Goal: Task Accomplishment & Management: Complete application form

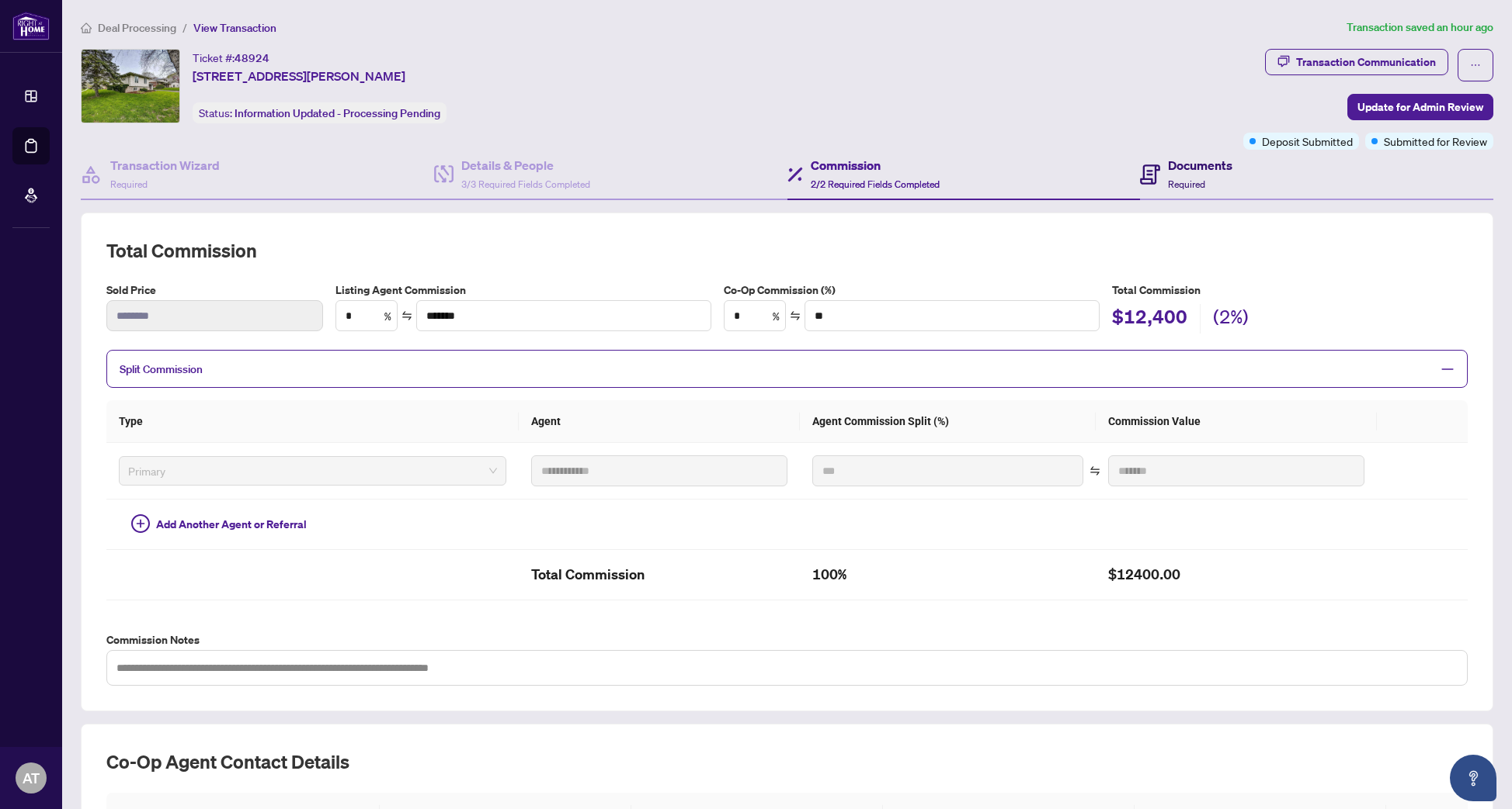
click at [1161, 175] on div "Documents Required" at bounding box center [1186, 174] width 92 height 36
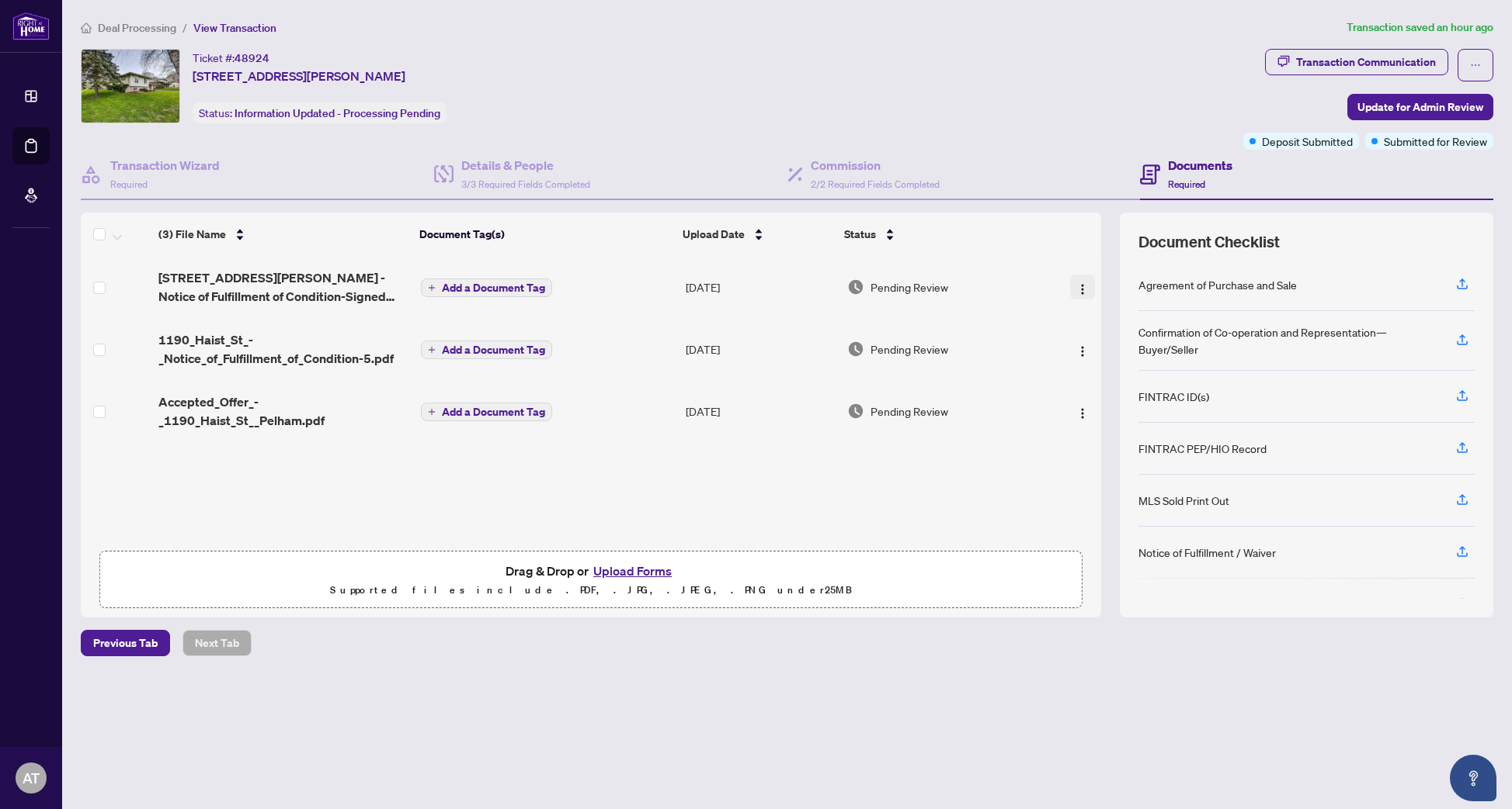
click at [1079, 290] on img "button" at bounding box center [1082, 289] width 12 height 12
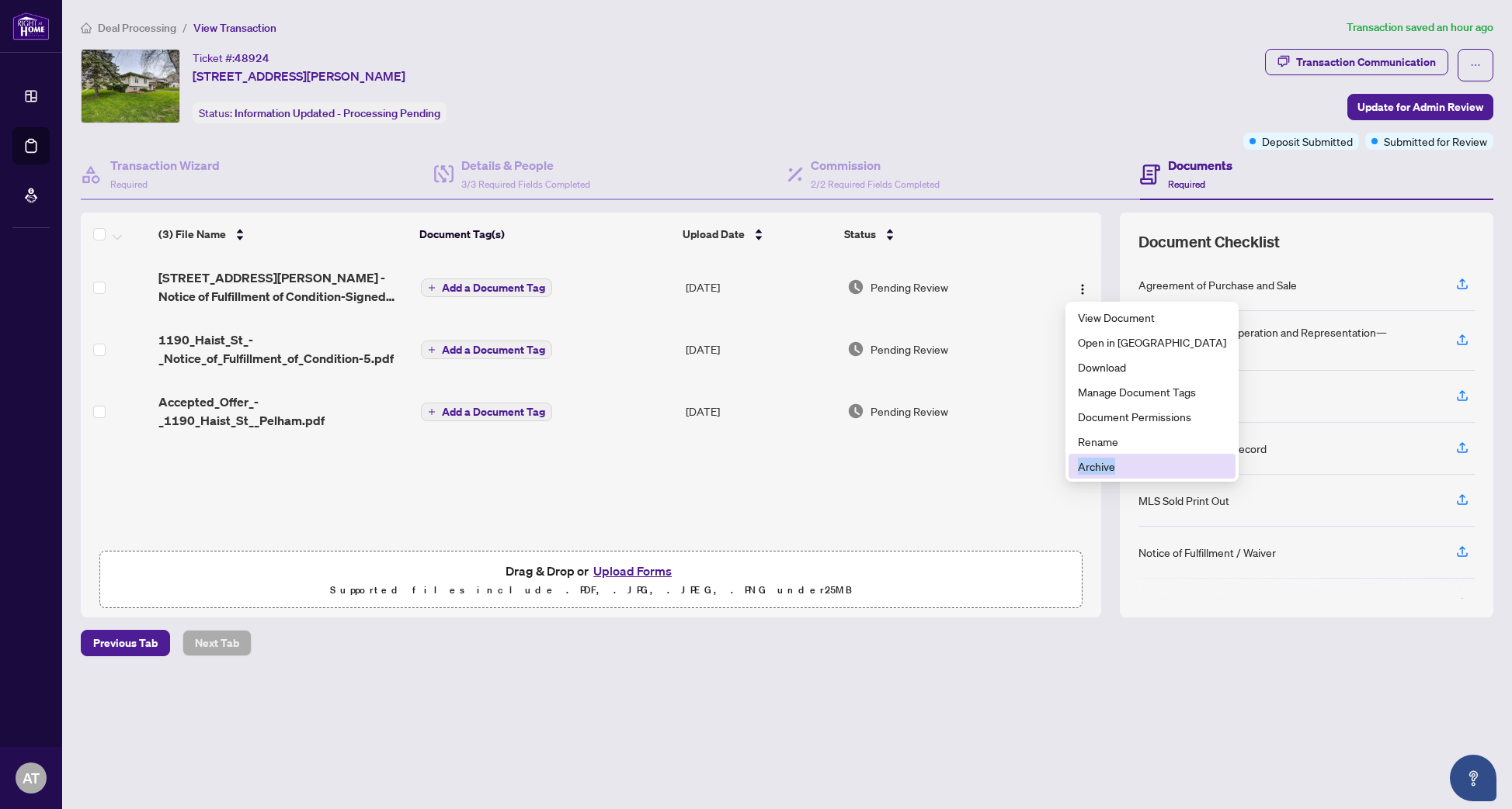
click at [1094, 467] on span "Archive" at bounding box center [1151, 466] width 148 height 17
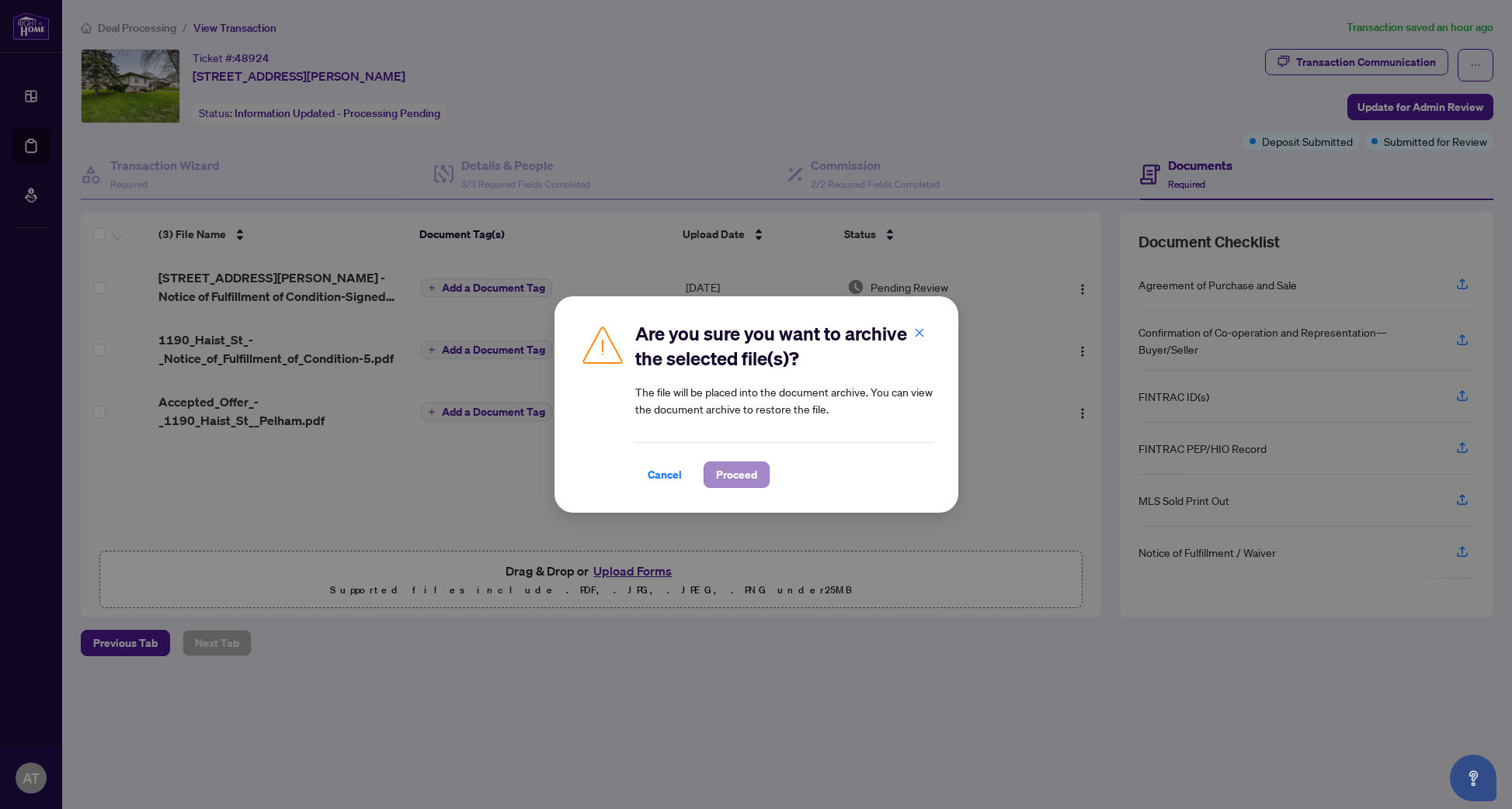
click at [729, 464] on span "Proceed" at bounding box center [736, 474] width 41 height 25
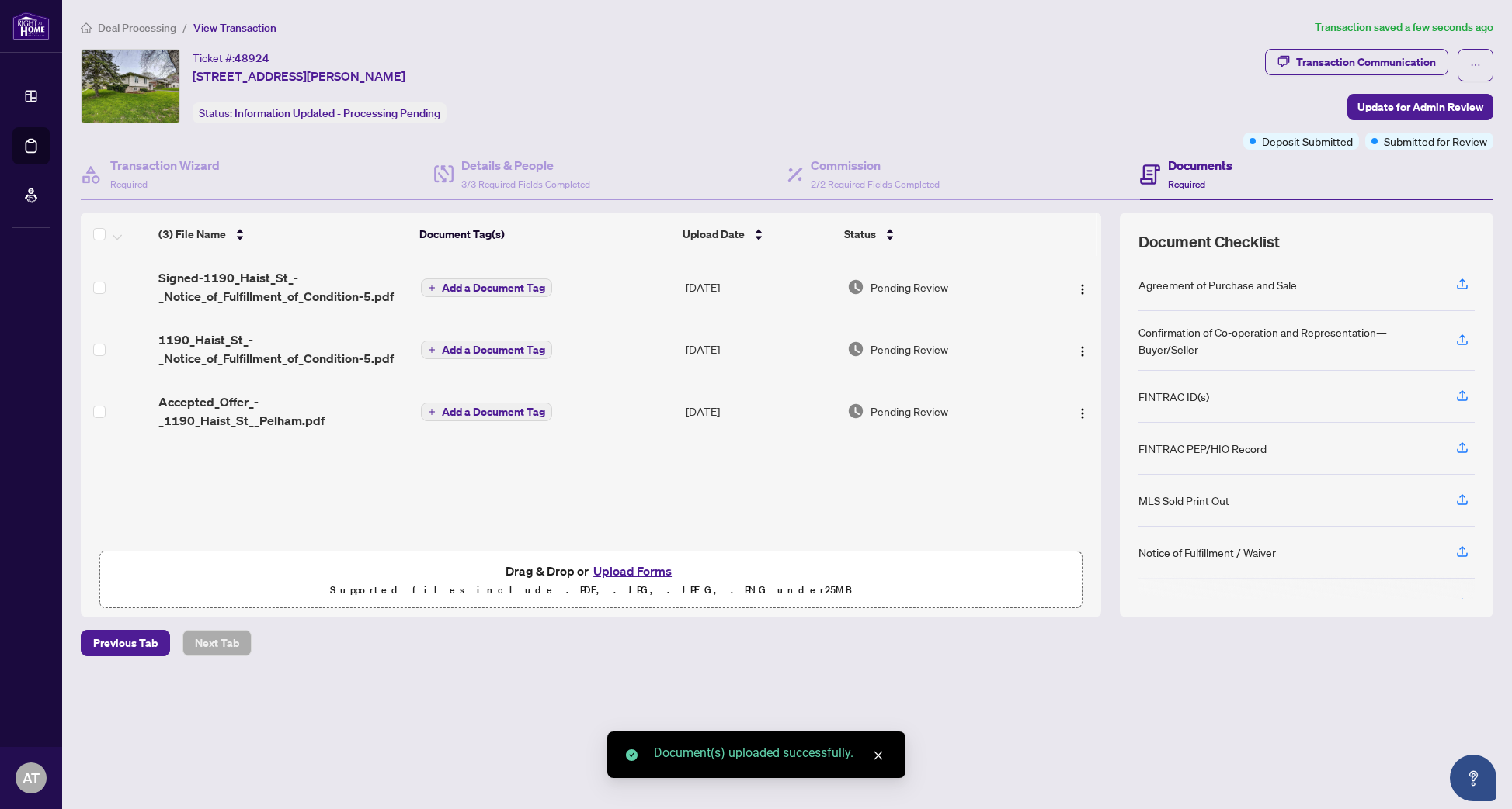
click at [504, 290] on span "Add a Document Tag" at bounding box center [493, 288] width 103 height 11
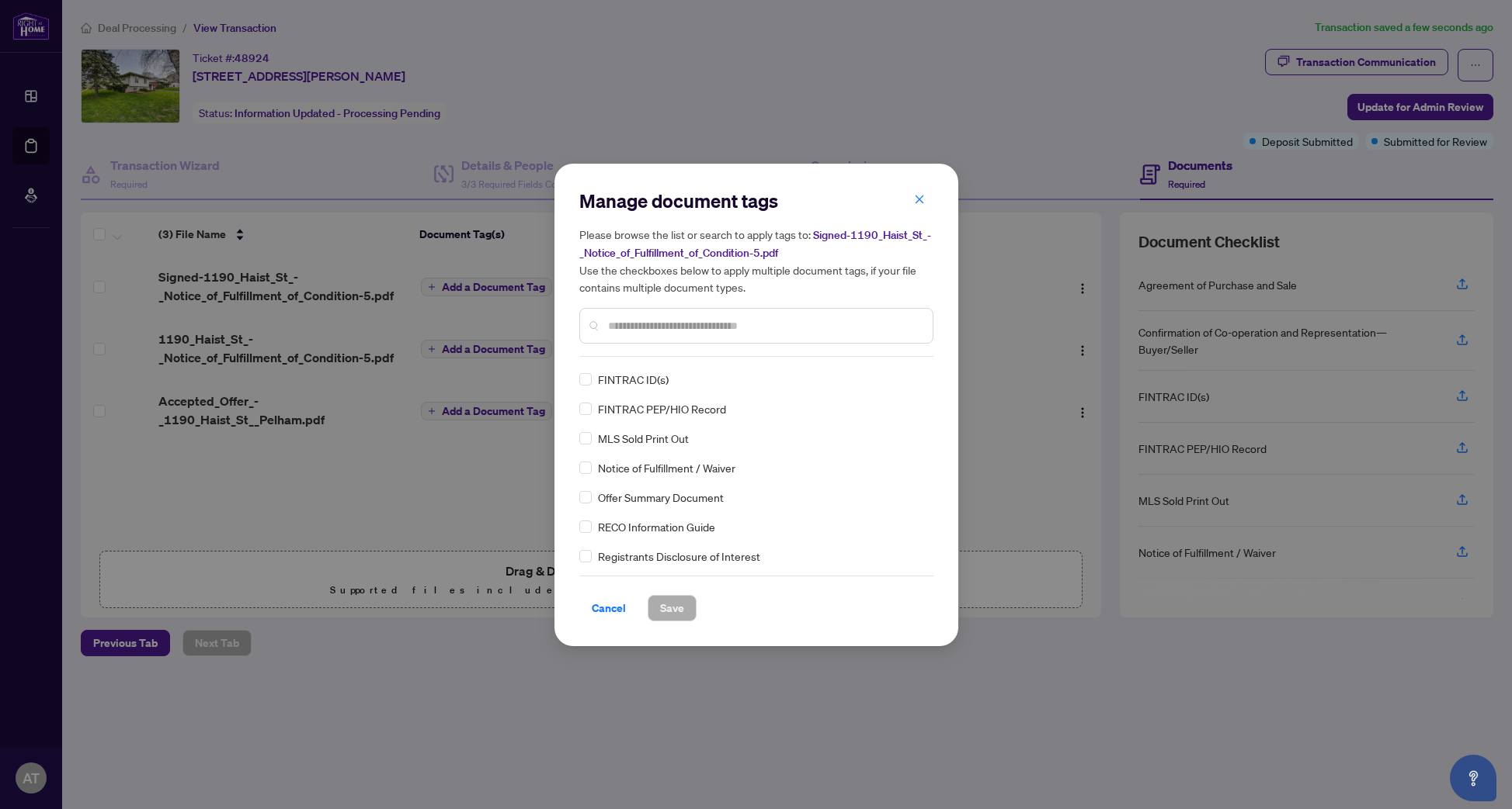
scroll to position [58, 0]
click at [665, 603] on span "Save" at bounding box center [672, 608] width 24 height 25
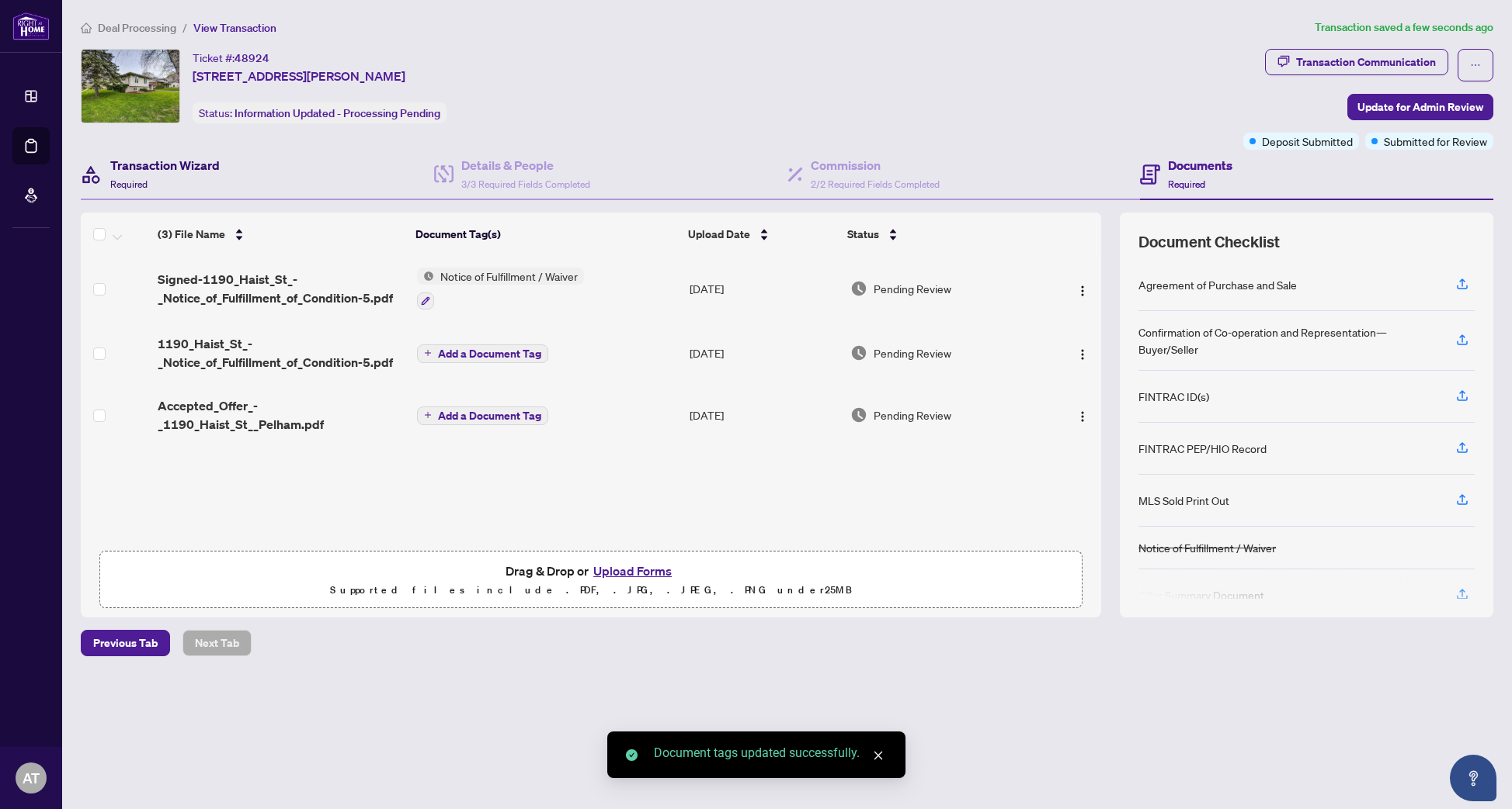
click at [173, 167] on h4 "Transaction Wizard" at bounding box center [164, 165] width 109 height 19
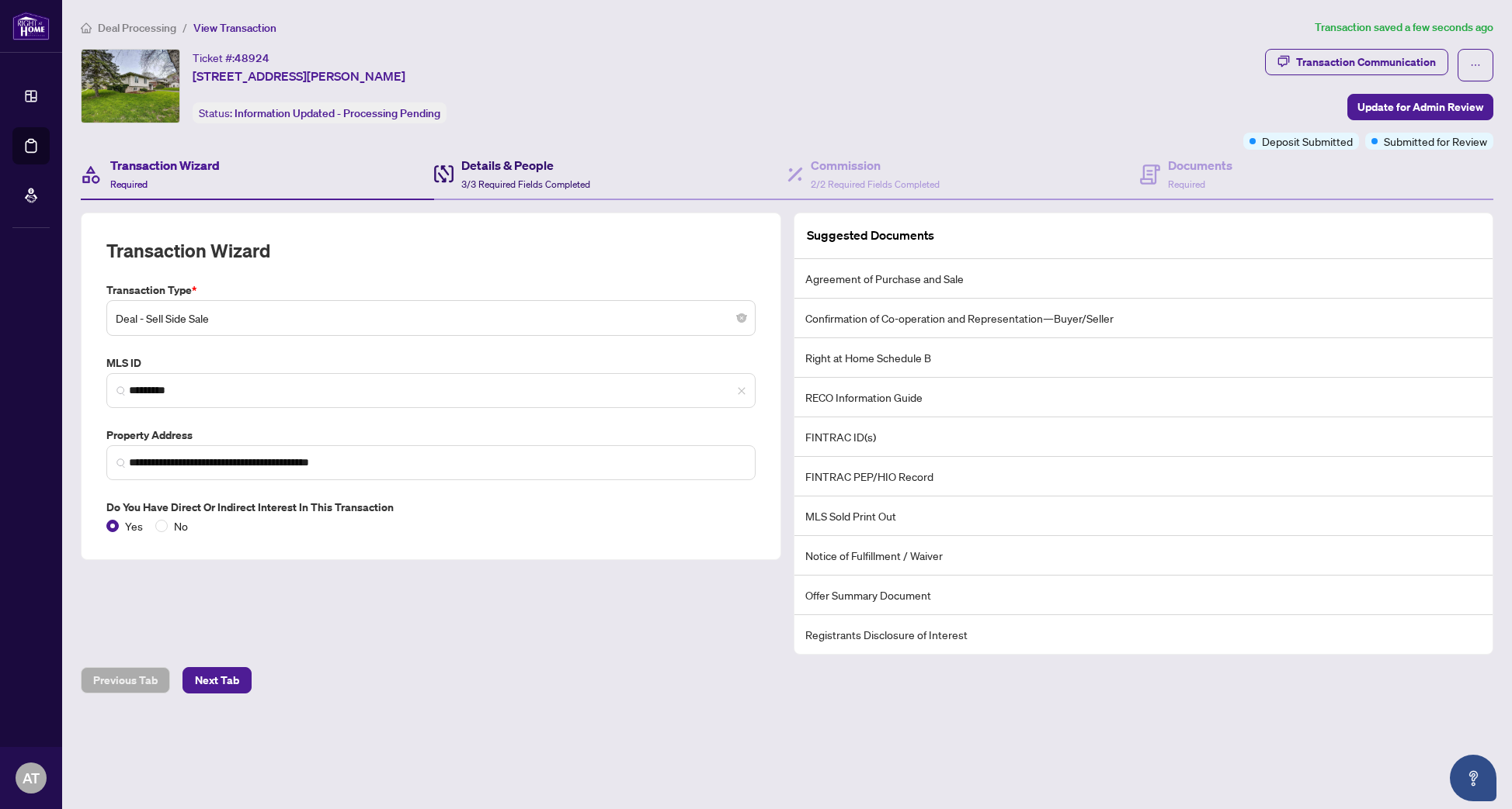
click at [550, 183] on span "3/3 Required Fields Completed" at bounding box center [525, 184] width 129 height 11
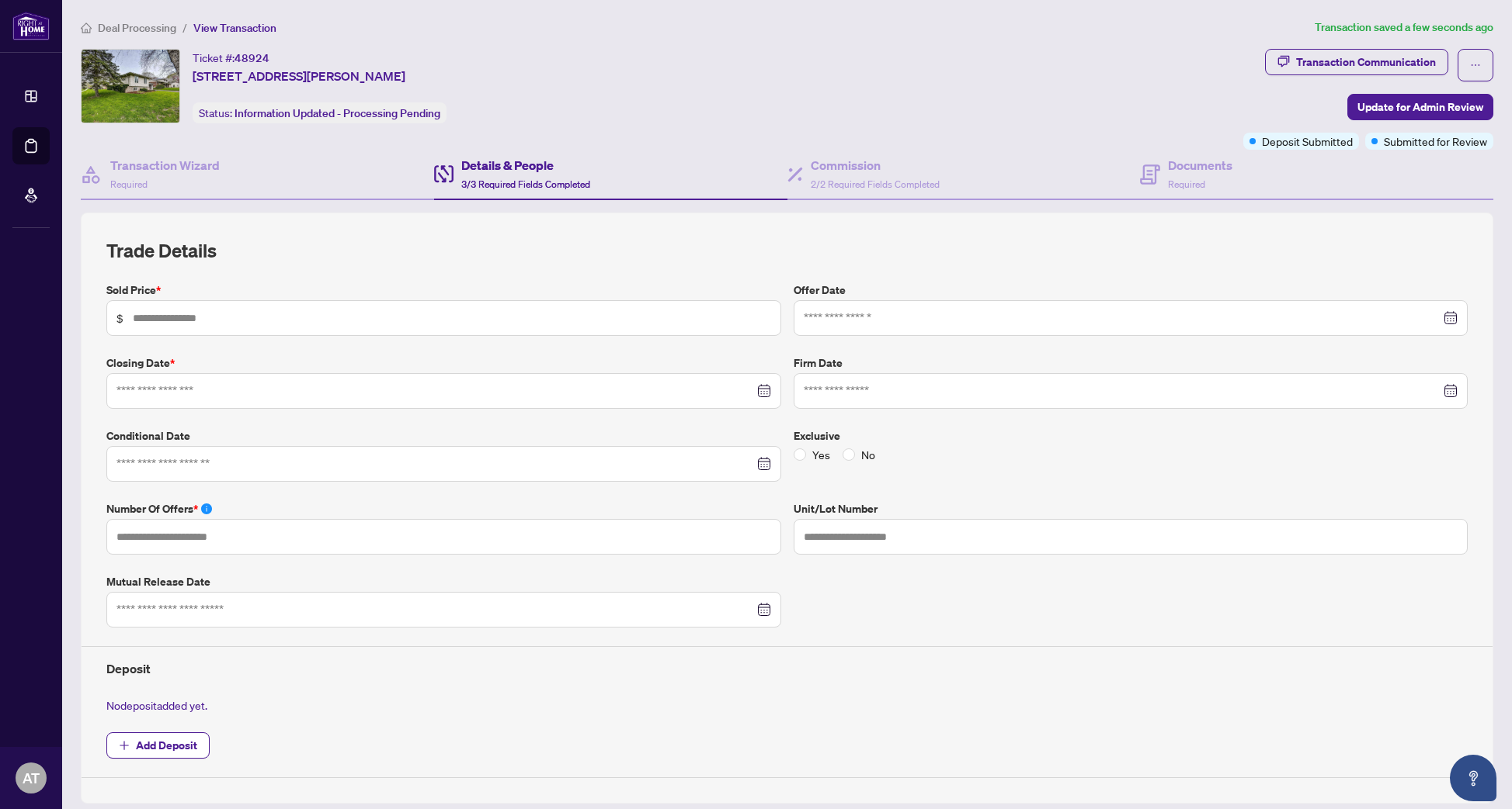
type input "*******"
type input "*"
type input "**********"
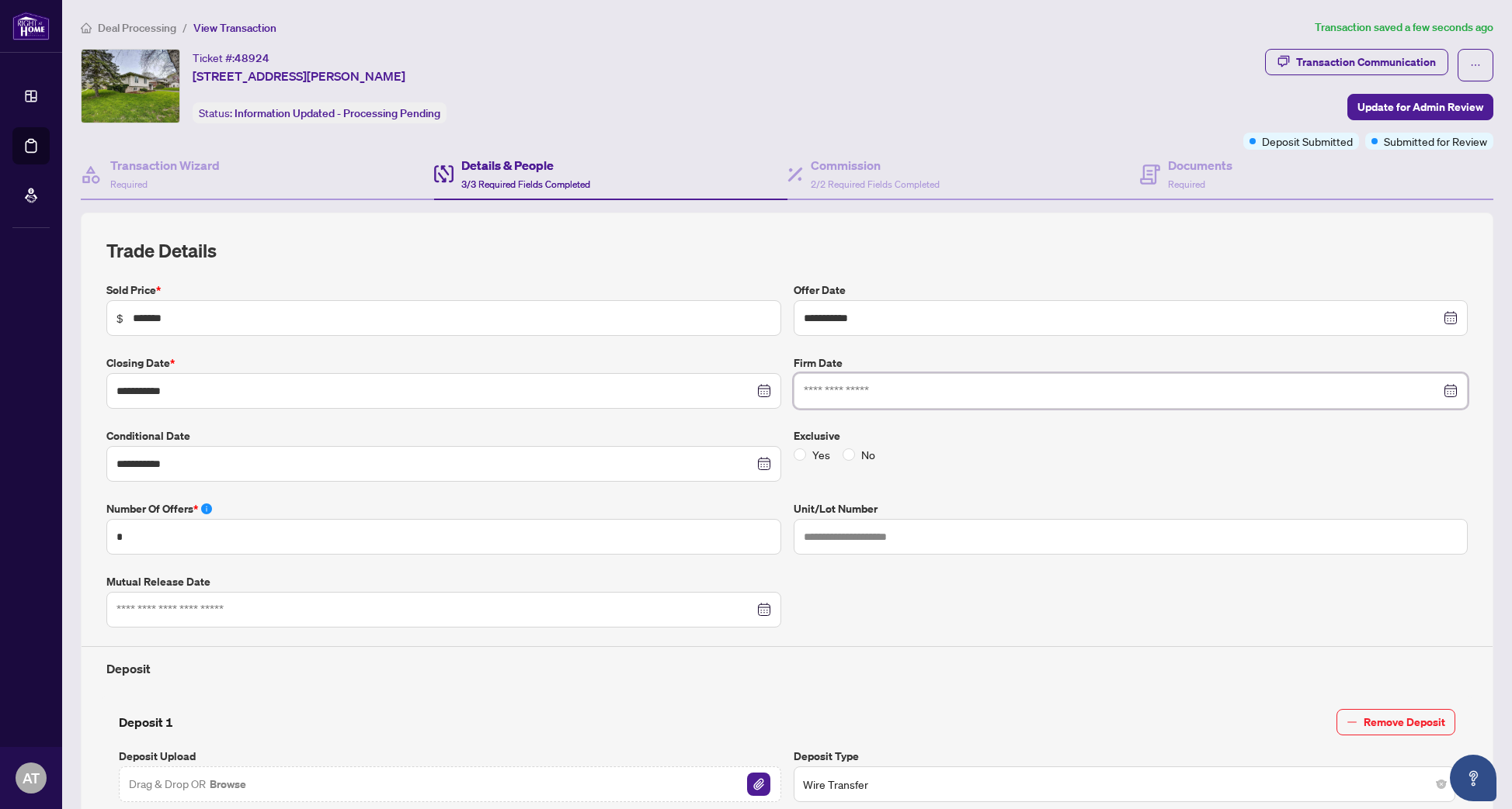
click at [985, 396] on input at bounding box center [1122, 390] width 637 height 17
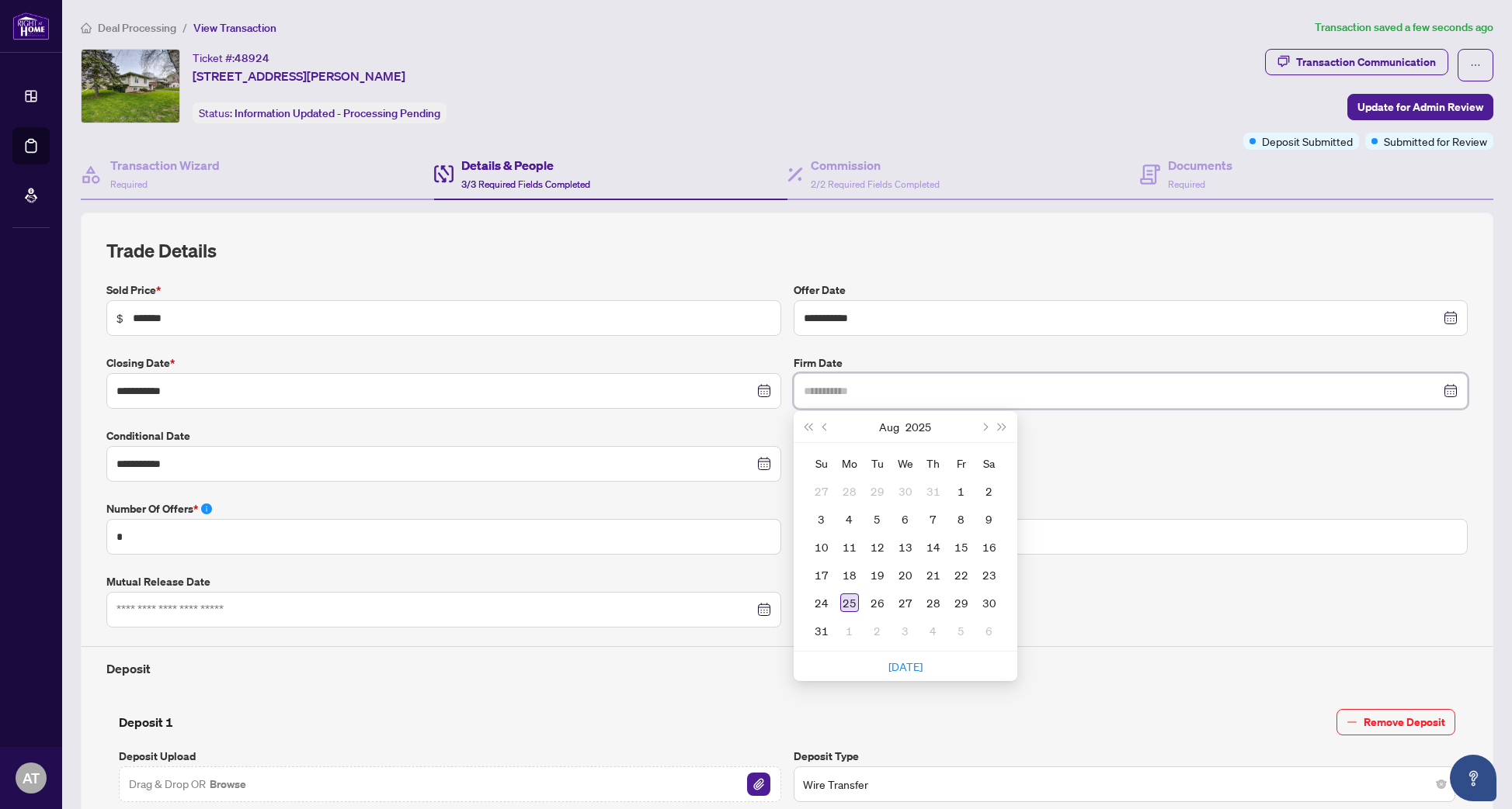
type input "**********"
click at [852, 597] on div "25" at bounding box center [849, 603] width 19 height 19
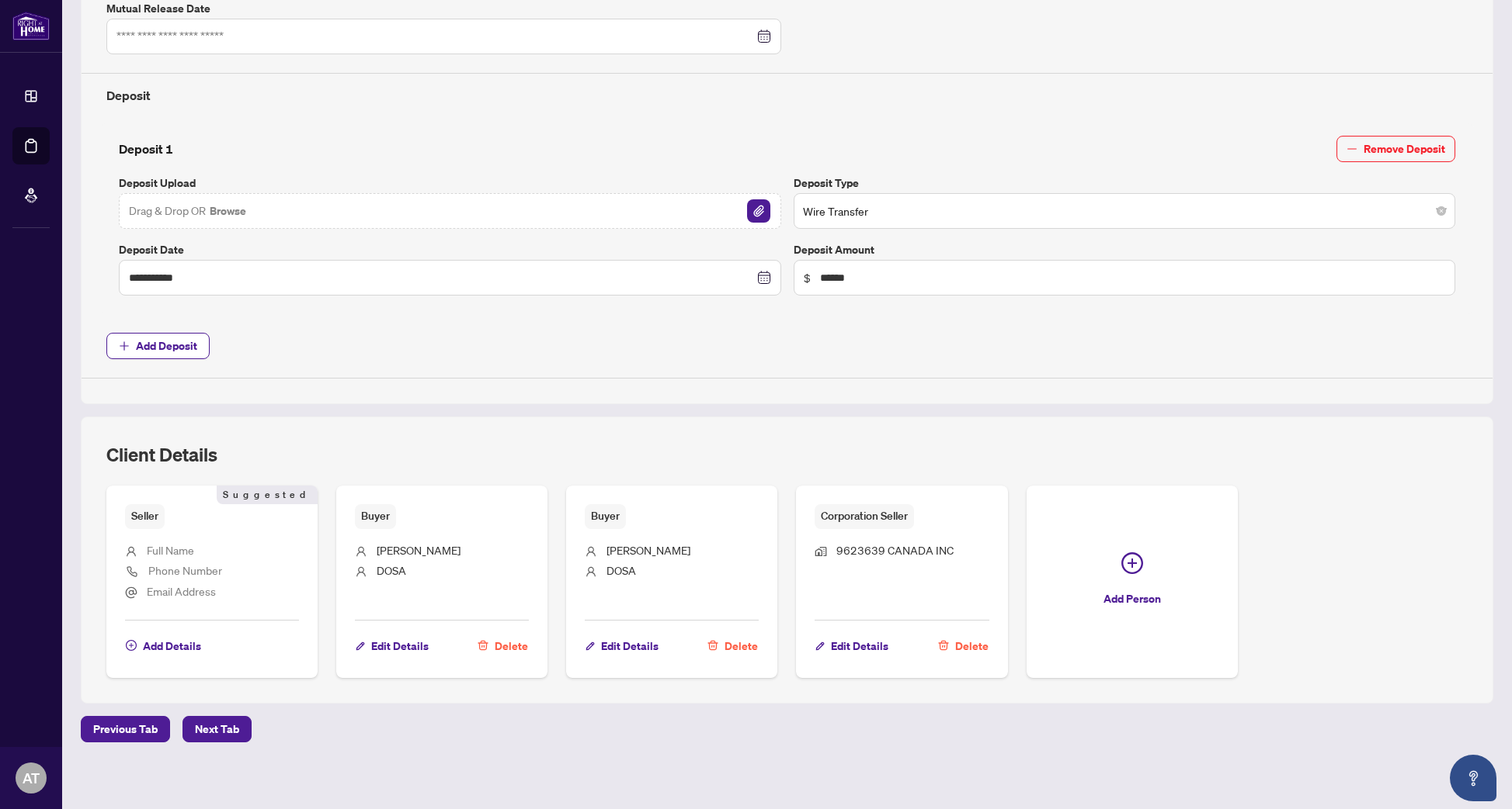
scroll to position [573, 0]
click at [225, 726] on span "Next Tab" at bounding box center [217, 730] width 44 height 25
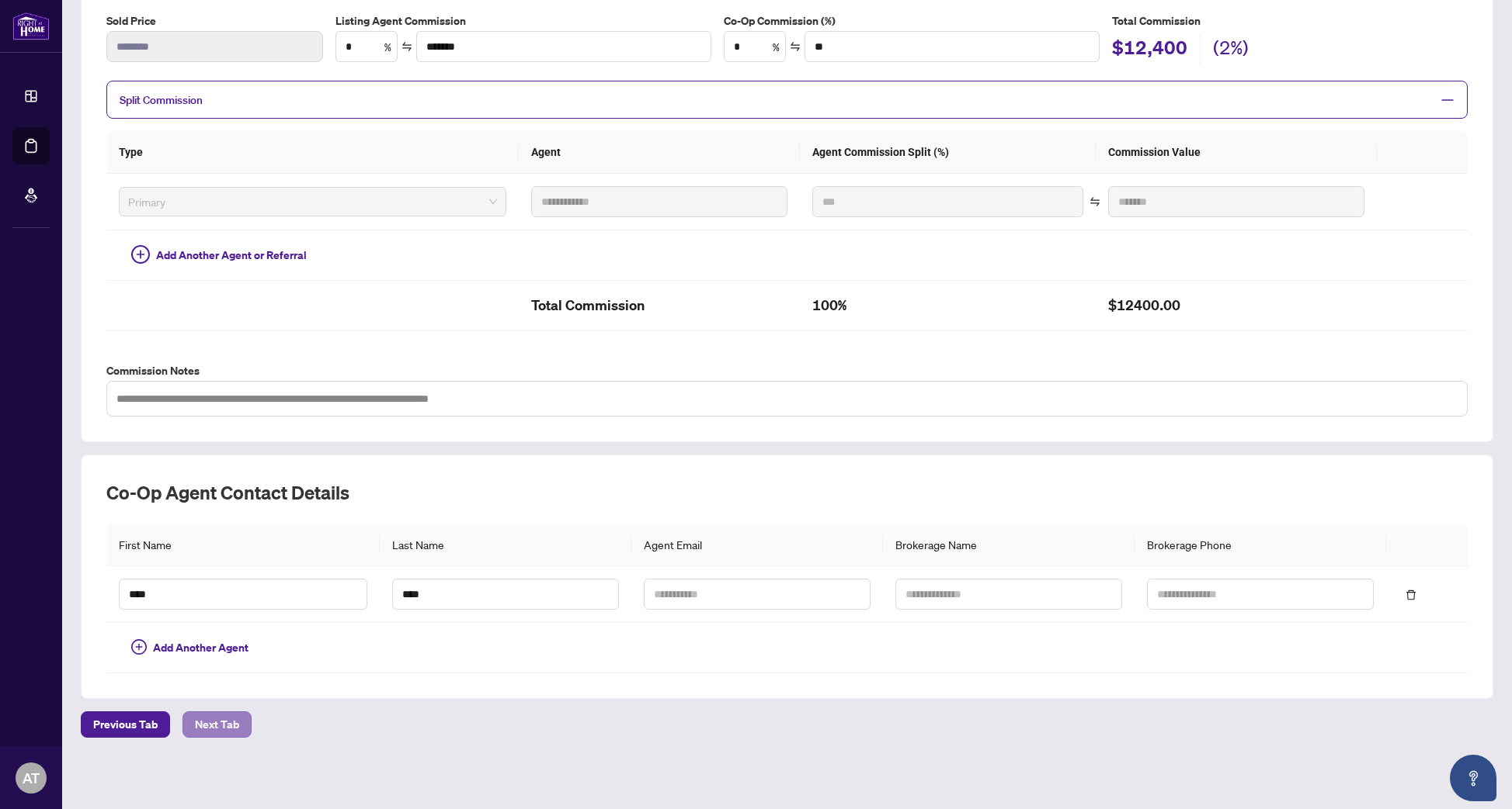
scroll to position [268, 0]
click at [236, 728] on span "Next Tab" at bounding box center [217, 726] width 44 height 25
